Goal: Check status: Check status

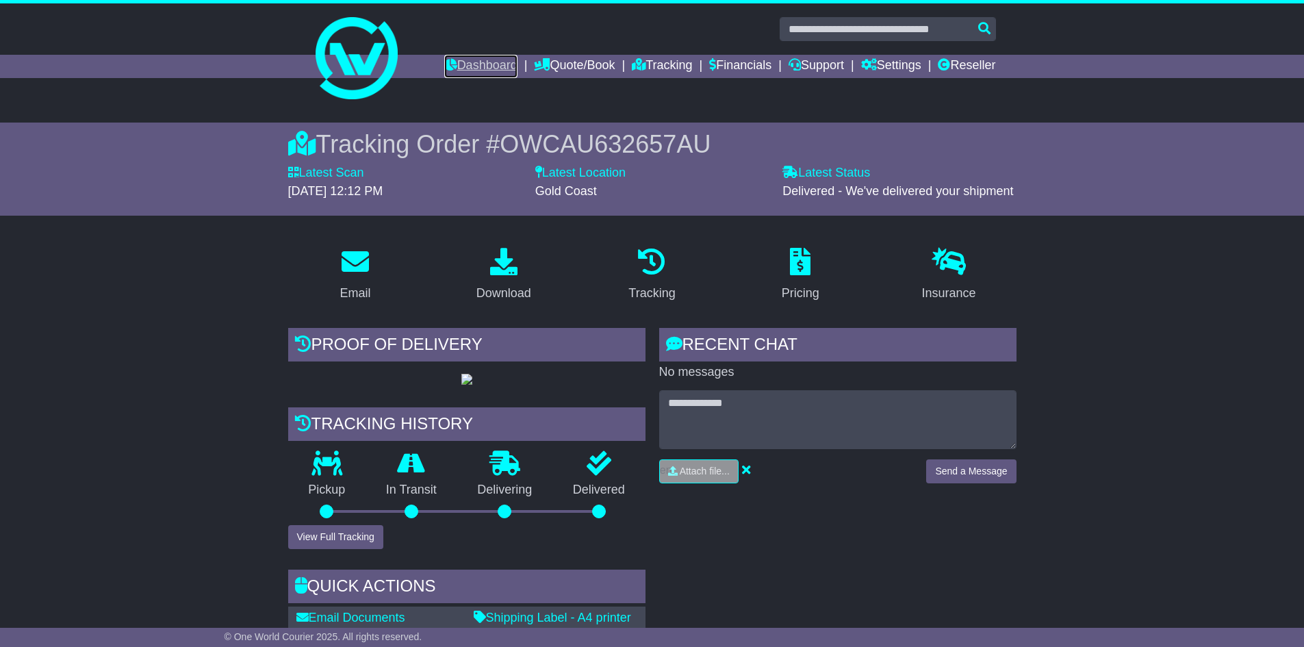
click at [472, 70] on link "Dashboard" at bounding box center [480, 66] width 73 height 23
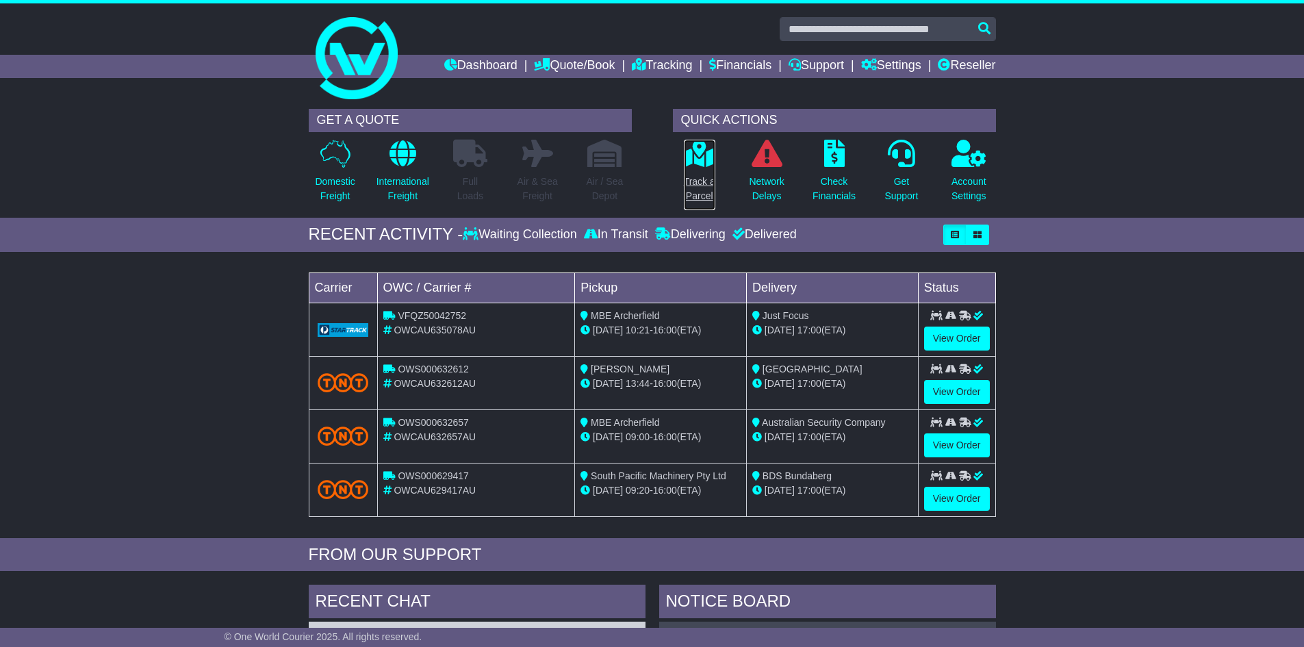
click at [705, 185] on p "Track a Parcel" at bounding box center [699, 189] width 31 height 29
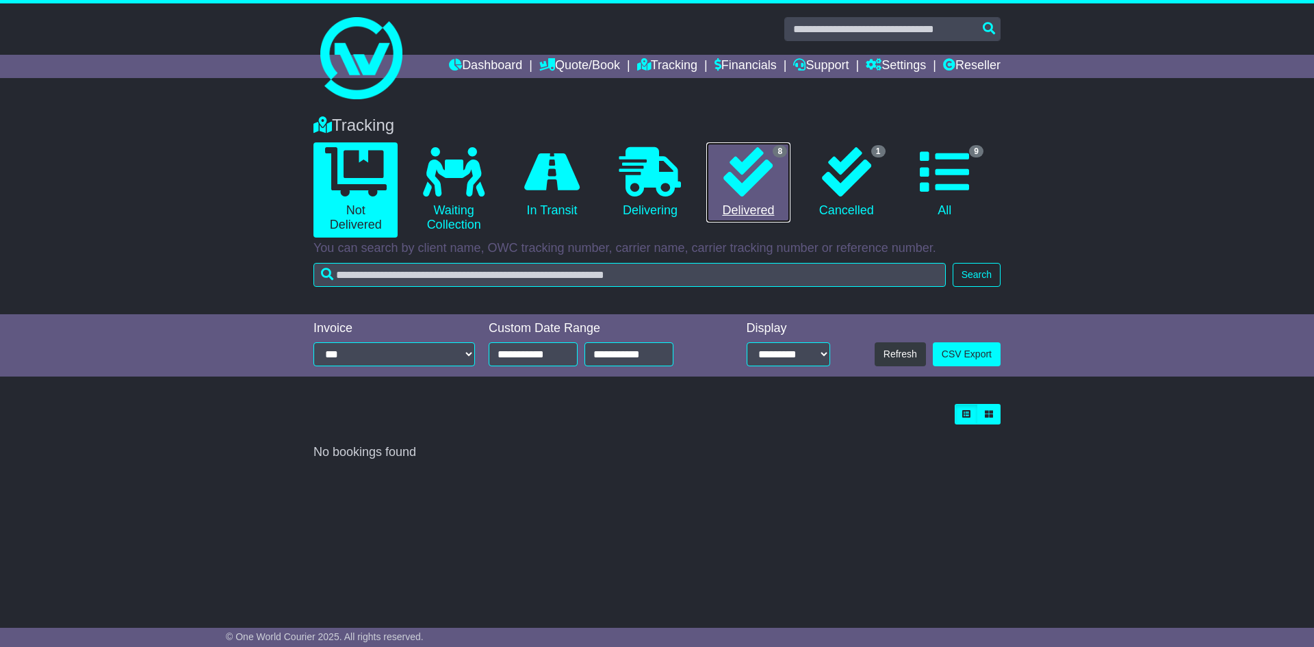
click at [736, 171] on icon at bounding box center [748, 171] width 49 height 49
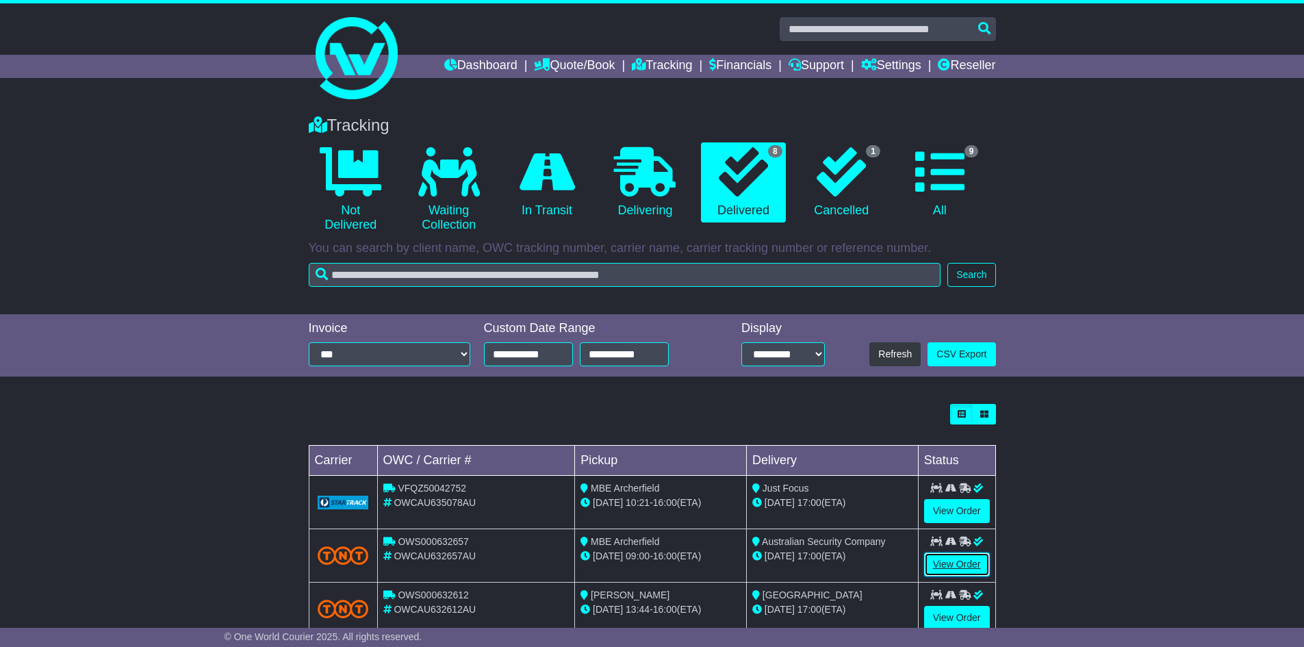
click at [976, 561] on link "View Order" at bounding box center [957, 564] width 66 height 24
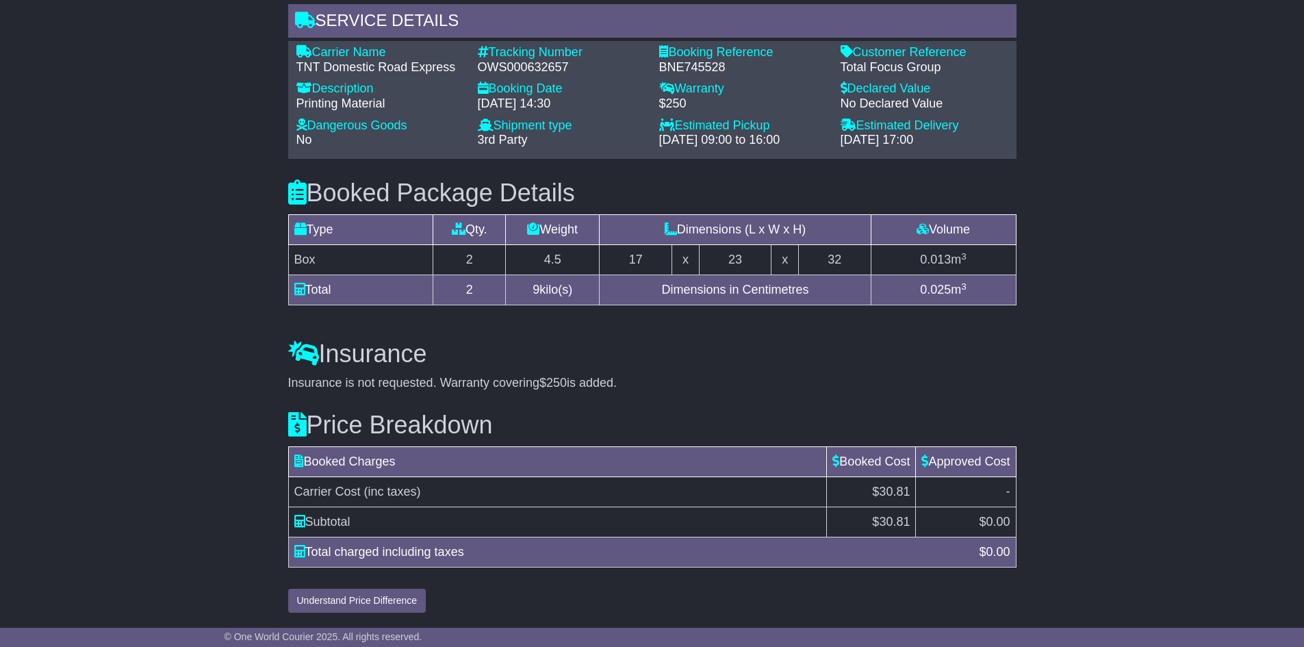
scroll to position [1069, 0]
